Goal: Manage account settings

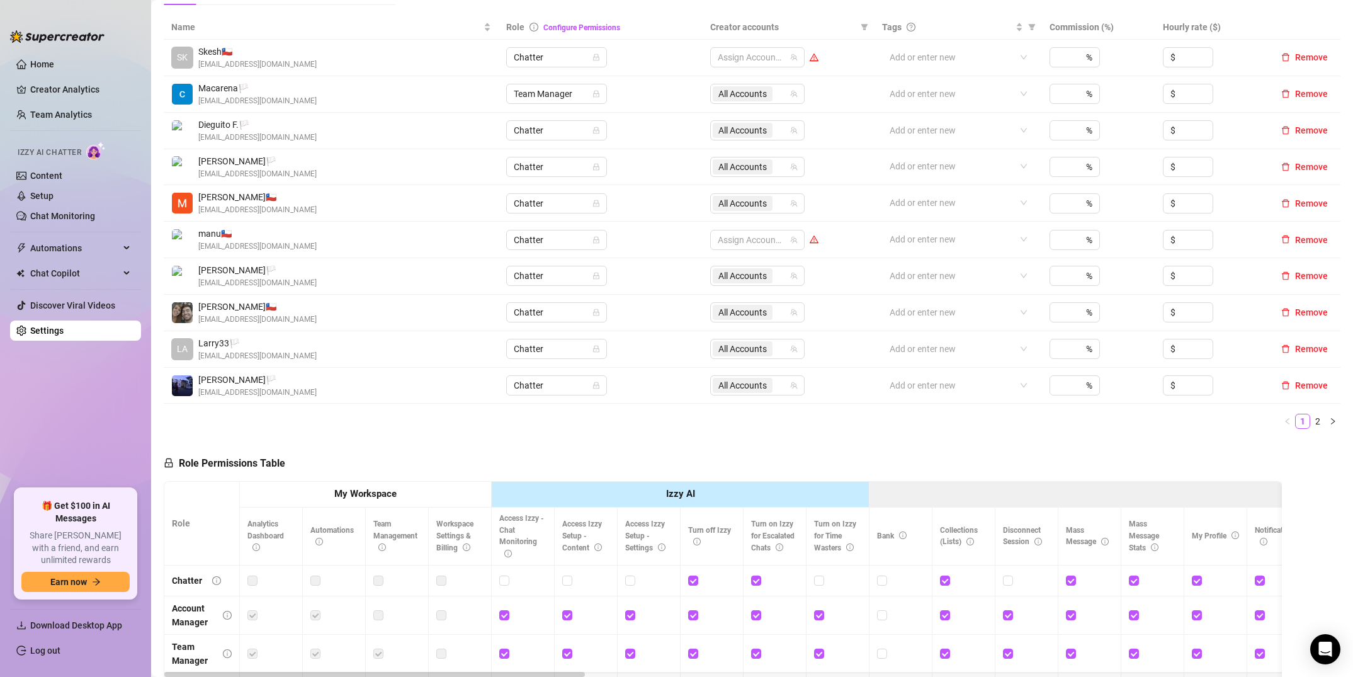
scroll to position [275, 0]
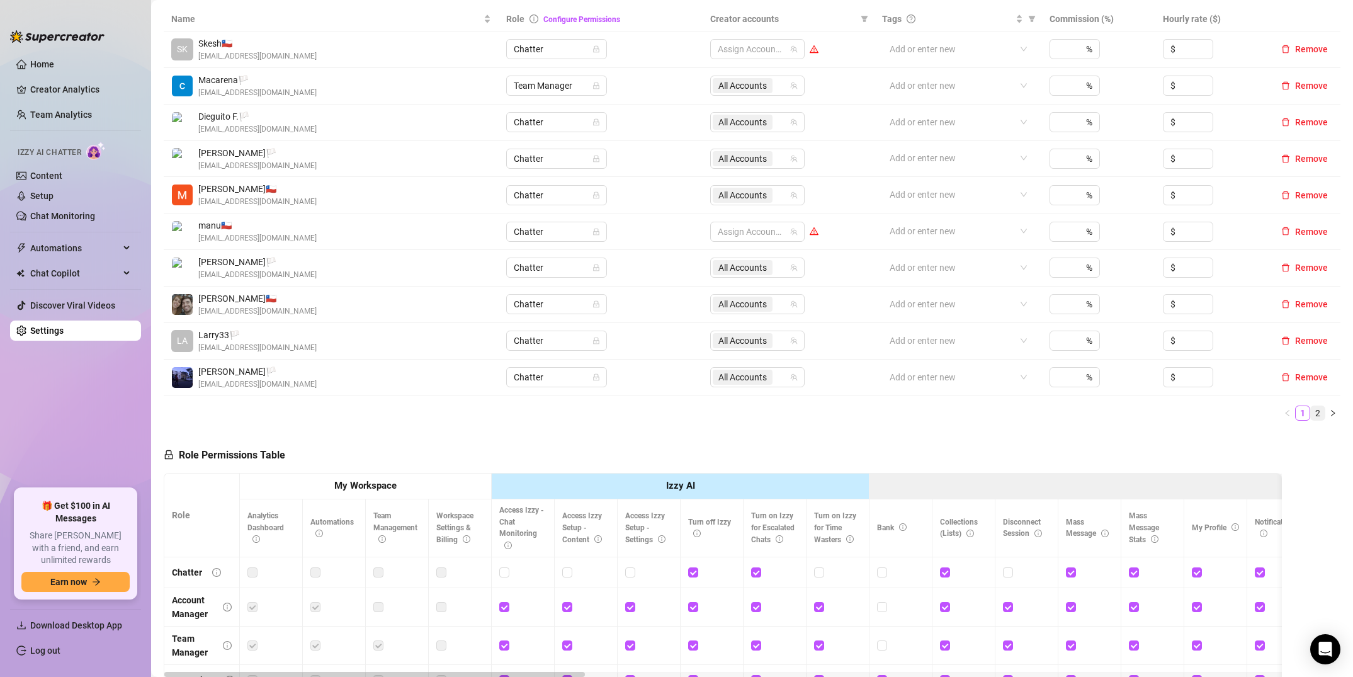
click at [1321, 411] on link "2" at bounding box center [1317, 413] width 14 height 14
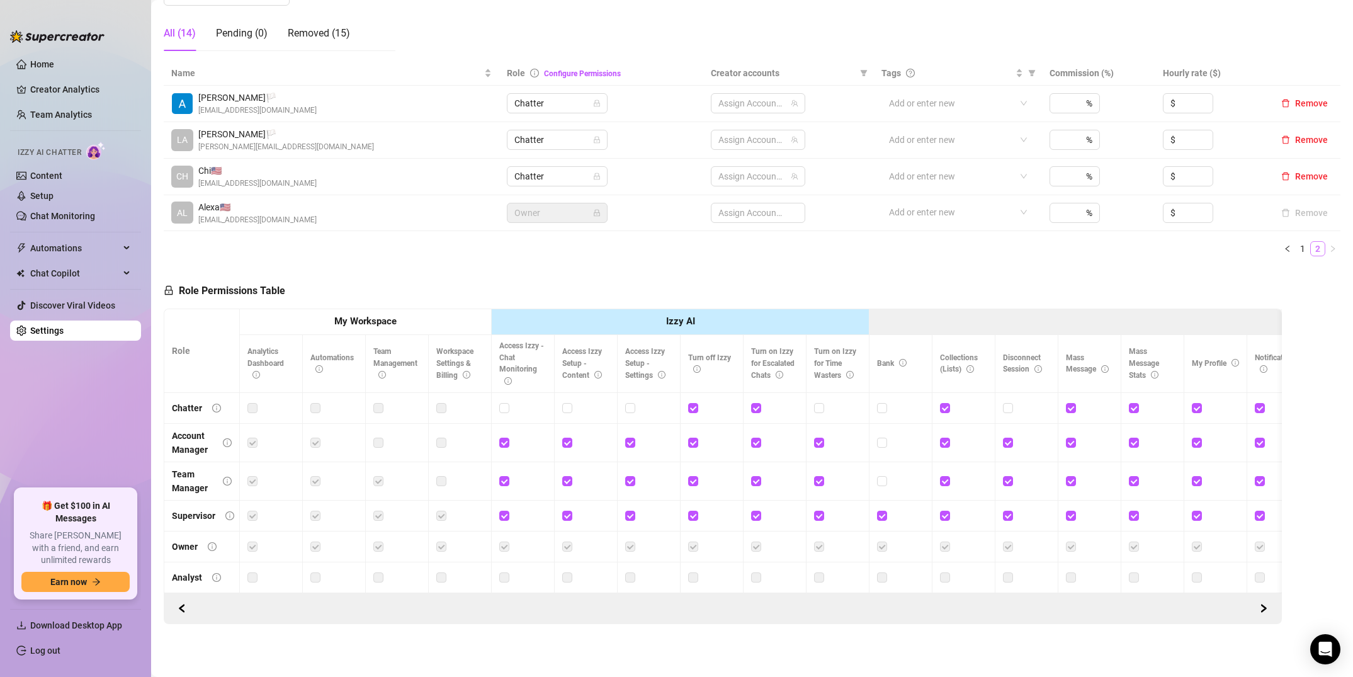
scroll to position [221, 0]
click at [1310, 176] on span "Remove" at bounding box center [1311, 176] width 33 height 10
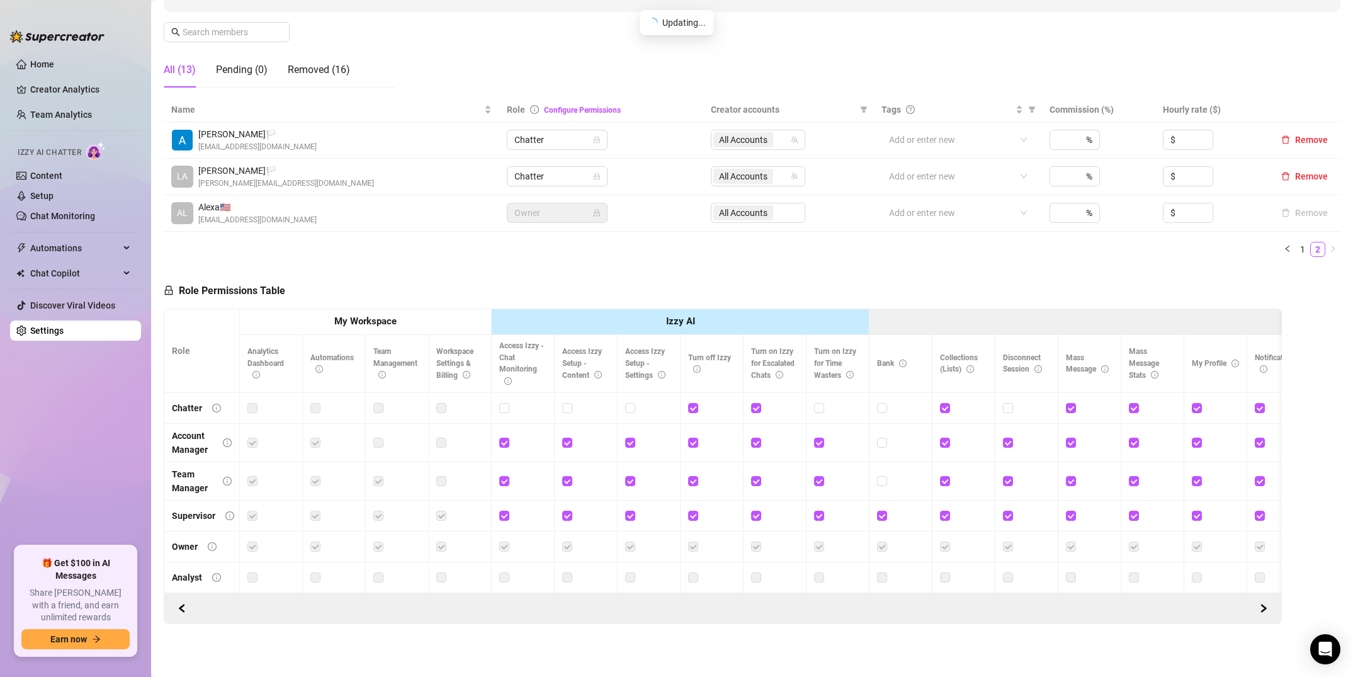
scroll to position [184, 0]
click at [1304, 250] on link "1" at bounding box center [1302, 249] width 14 height 14
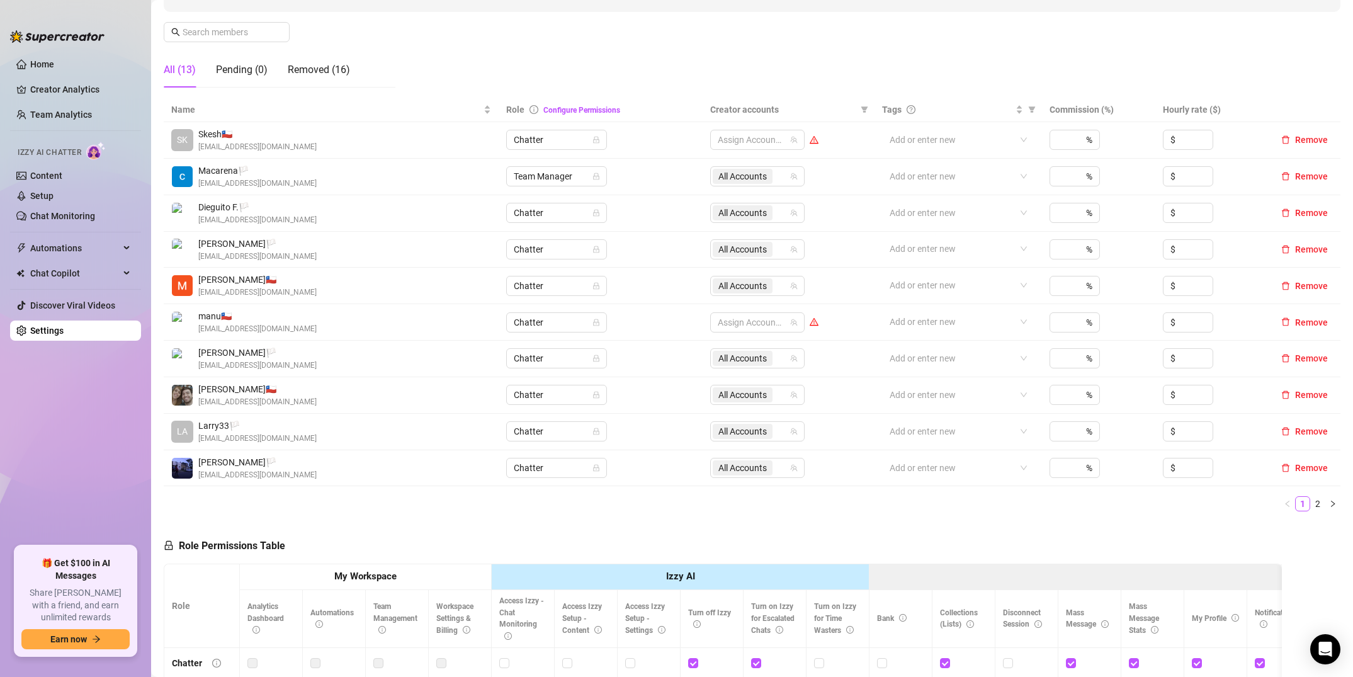
scroll to position [0, 0]
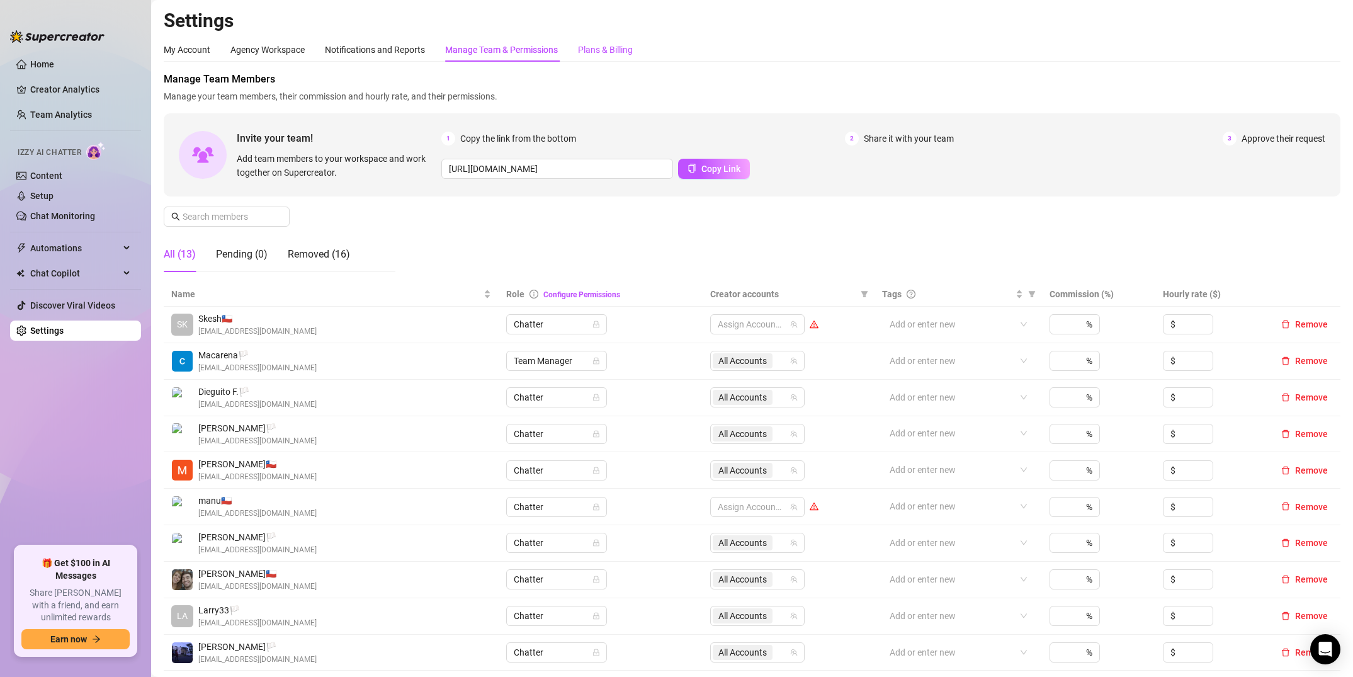
click at [597, 46] on div "Plans & Billing" at bounding box center [605, 50] width 55 height 14
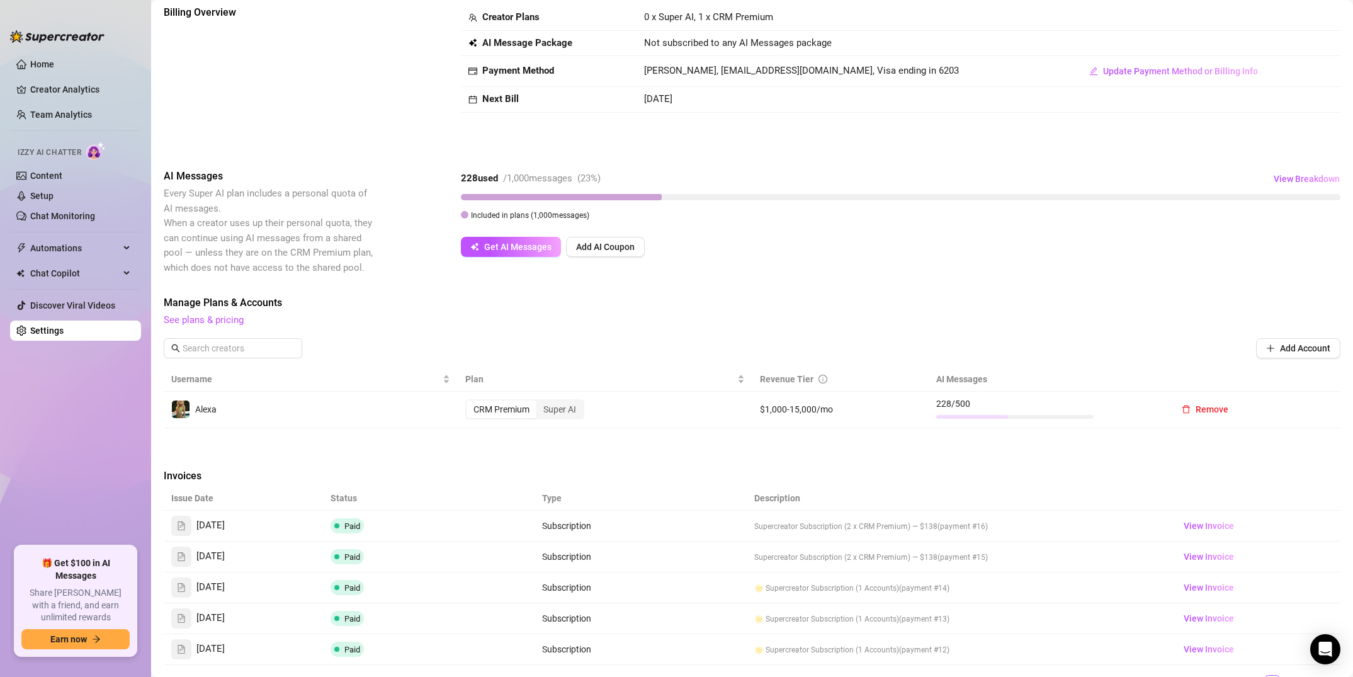
scroll to position [60, 0]
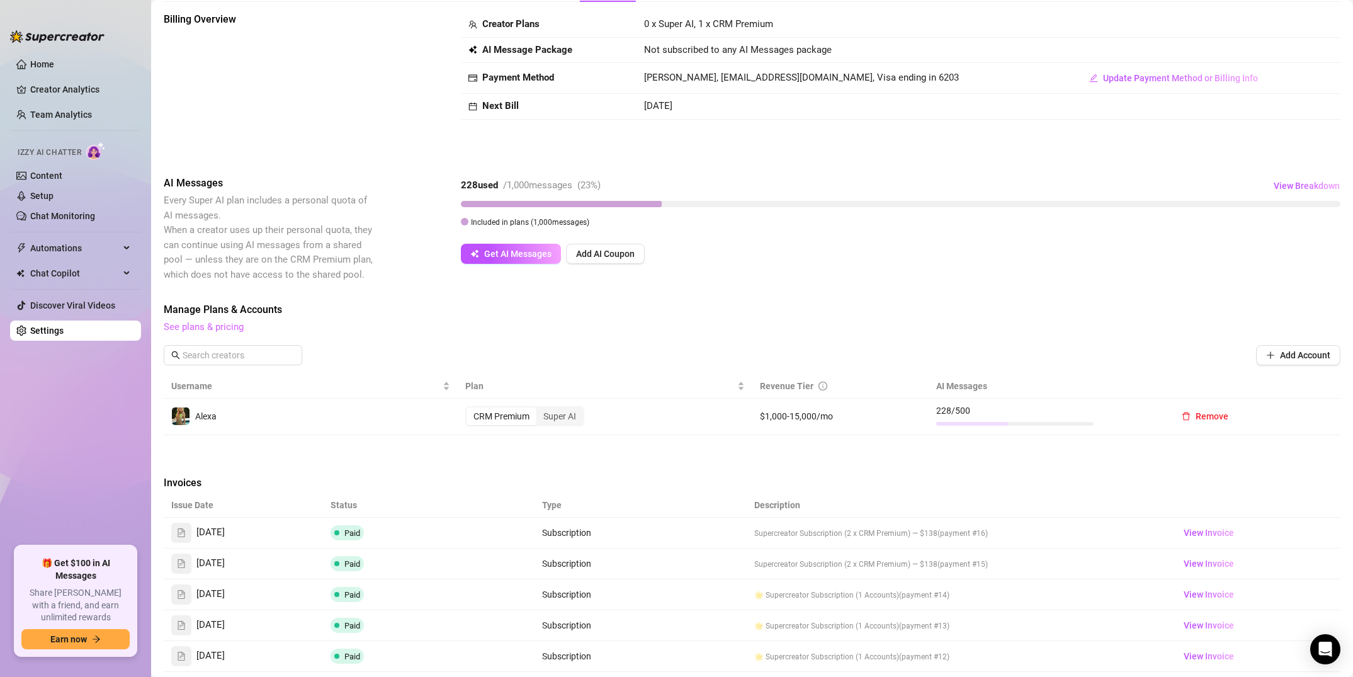
click at [228, 332] on link "See plans & pricing" at bounding box center [204, 326] width 80 height 11
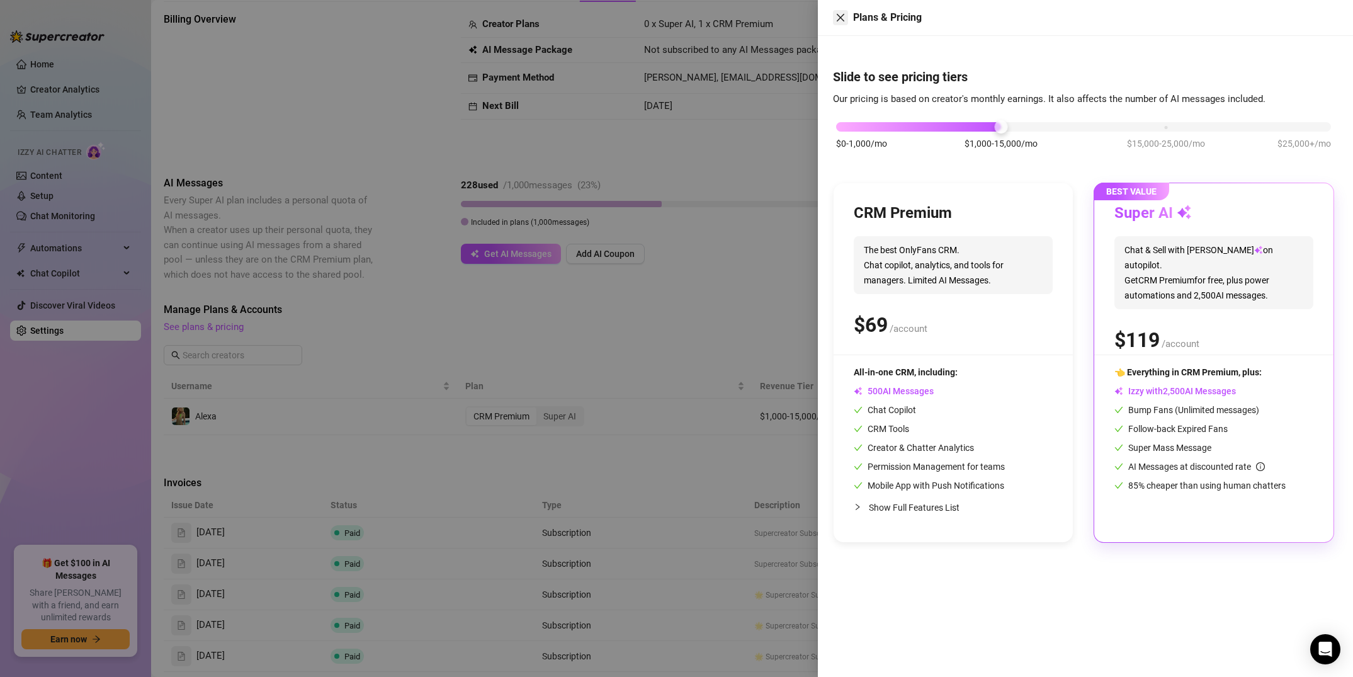
click at [839, 19] on icon "close" at bounding box center [841, 18] width 8 height 8
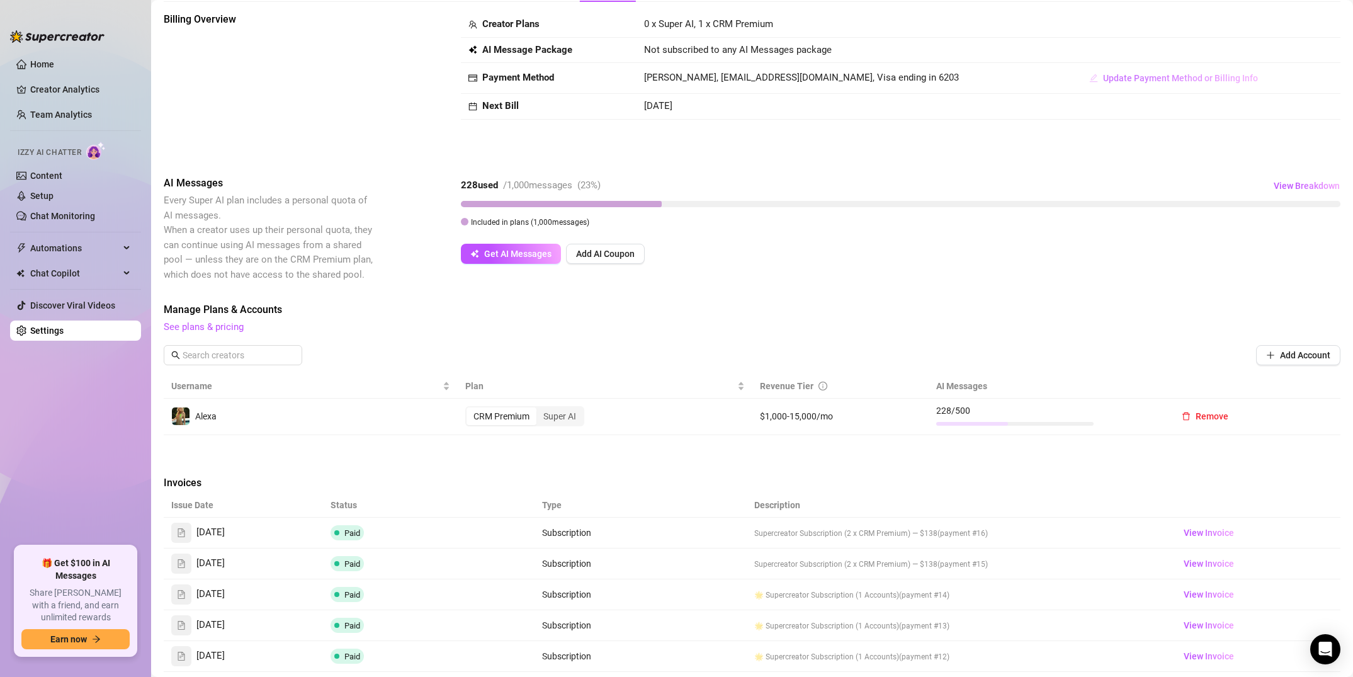
click at [1110, 82] on span "Update Payment Method or Billing Info" at bounding box center [1180, 78] width 155 height 10
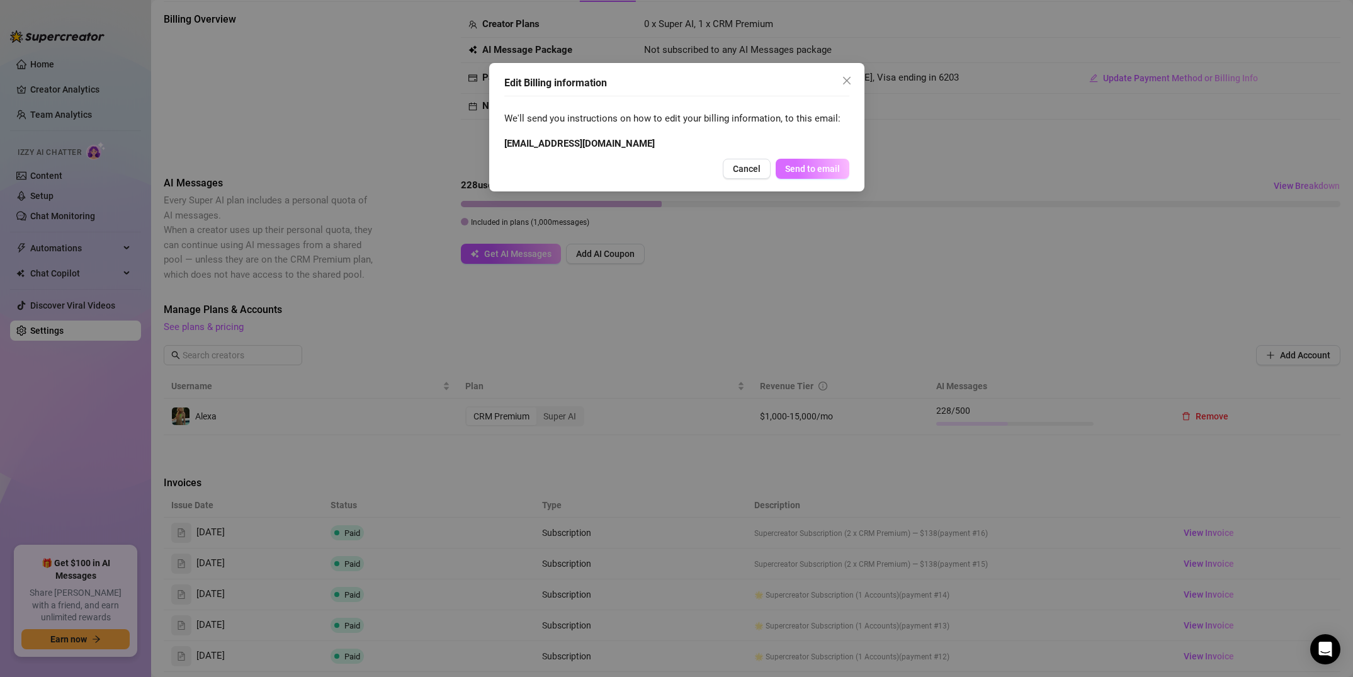
click at [796, 166] on span "Send to email" at bounding box center [812, 169] width 55 height 10
